Goal: Find specific page/section: Find specific page/section

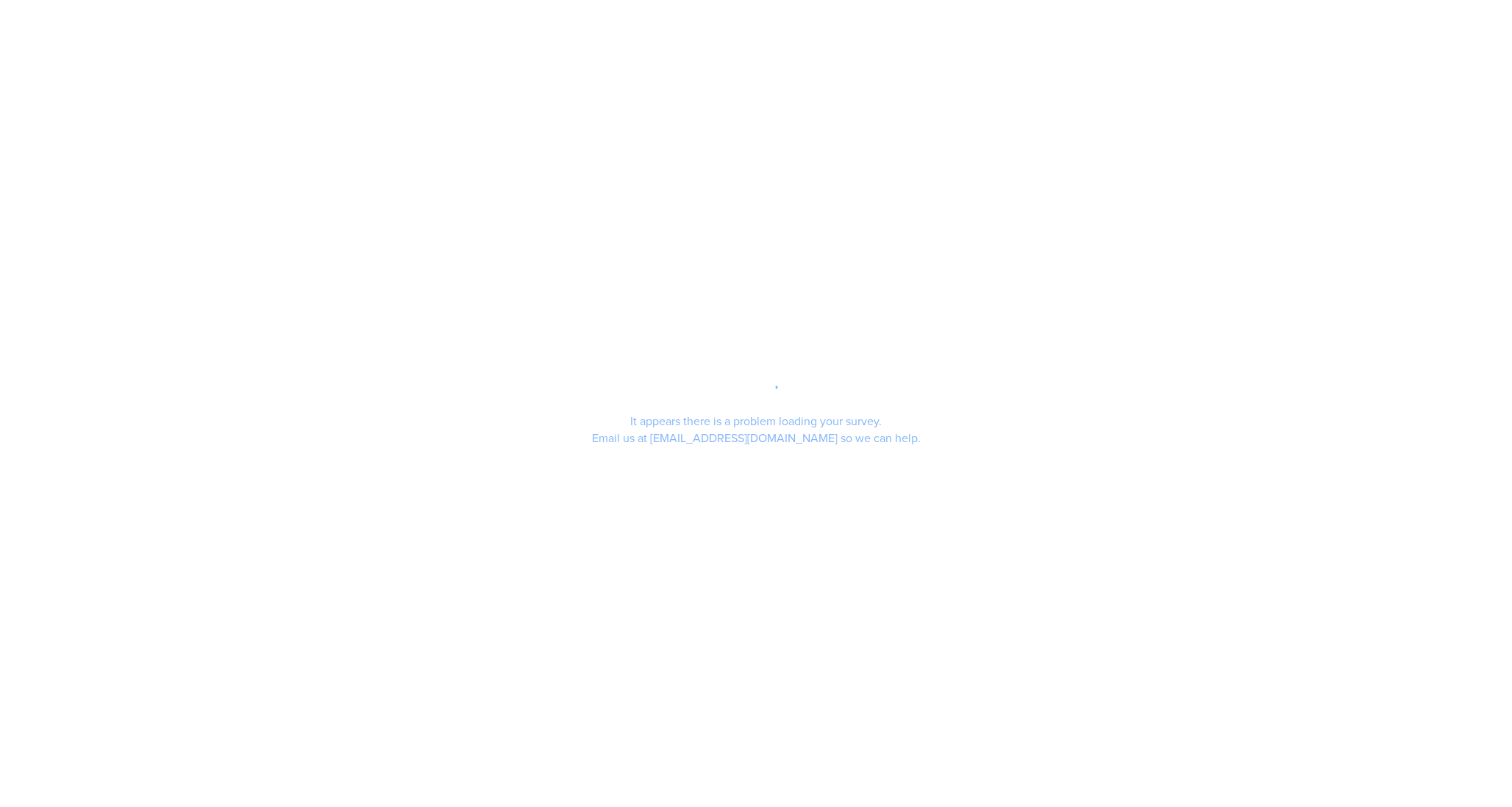
click at [843, 197] on div "It appears there is a problem loading your survey. Email us at support@segmanta…" at bounding box center [756, 404] width 1512 height 807
